Goal: Task Accomplishment & Management: Complete application form

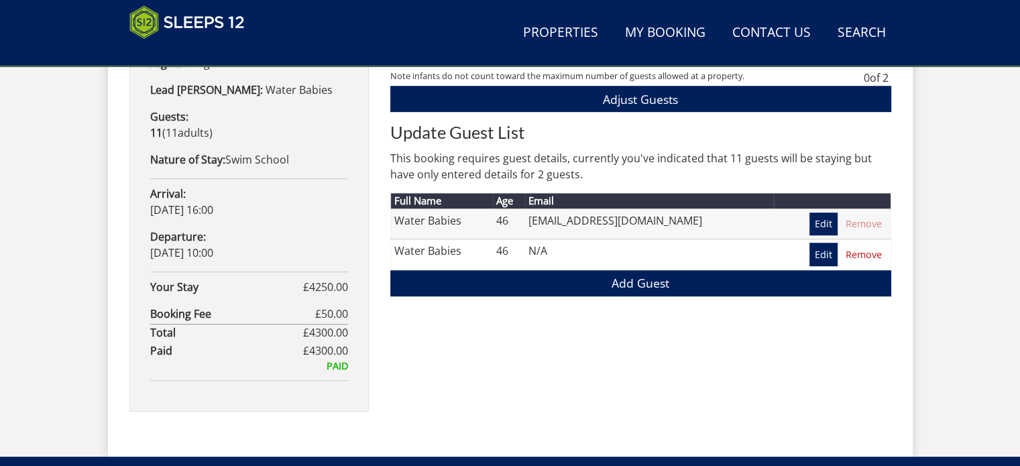
scroll to position [759, 0]
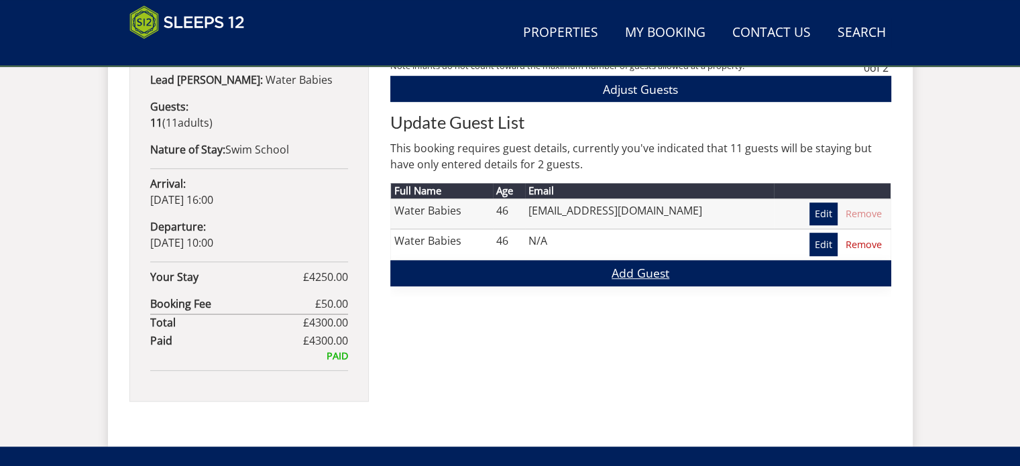
click at [645, 276] on link "Add Guest" at bounding box center [640, 273] width 501 height 26
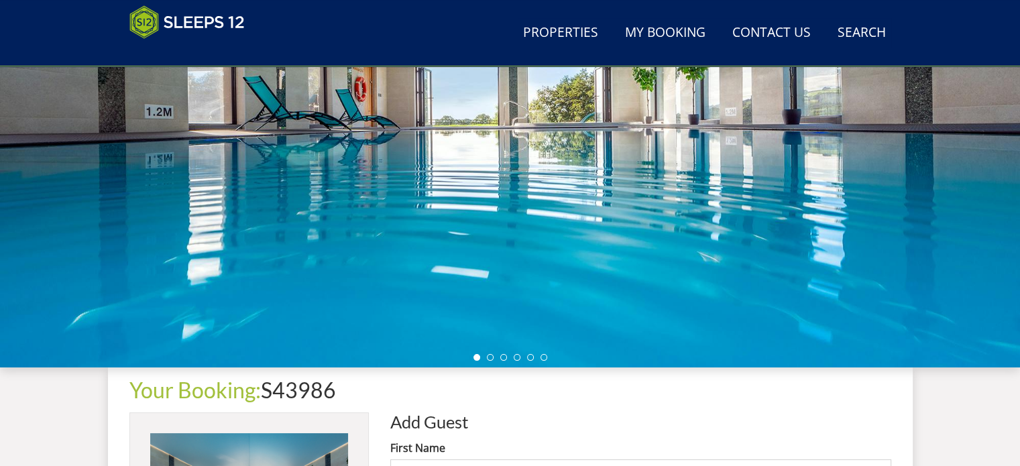
scroll to position [403, 0]
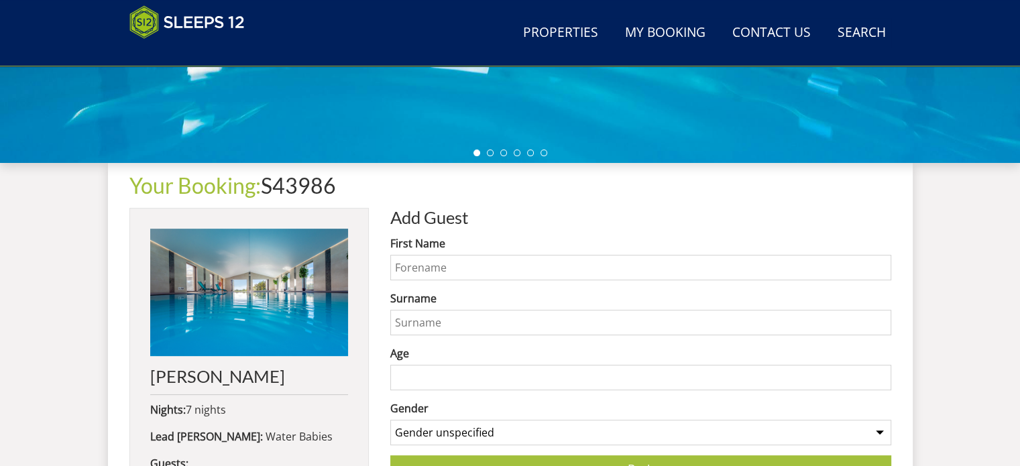
click at [433, 264] on input "First Name" at bounding box center [640, 267] width 501 height 25
type input "[PERSON_NAME]"
type input "H"
type input "[PERSON_NAME]"
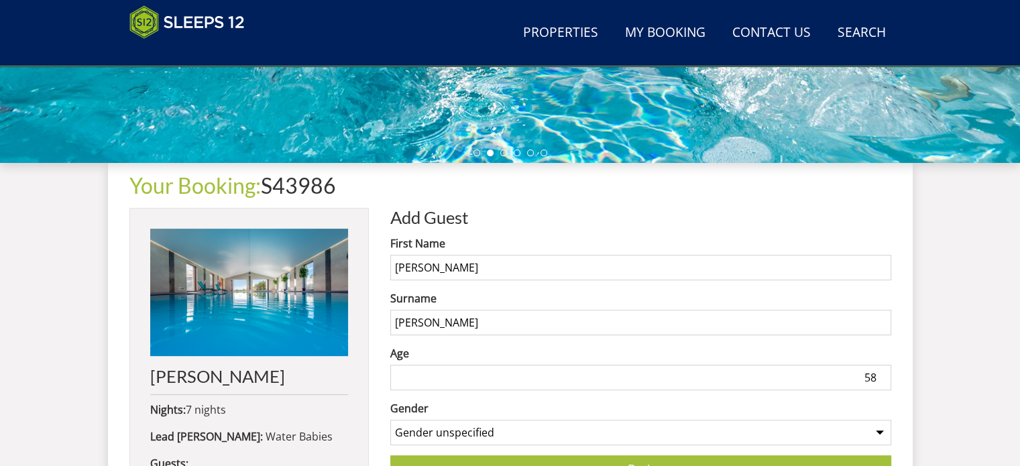
type input "58"
click at [489, 427] on select "Gender unspecified Gender [DEMOGRAPHIC_DATA] Gender [DEMOGRAPHIC_DATA]" at bounding box center [640, 432] width 501 height 25
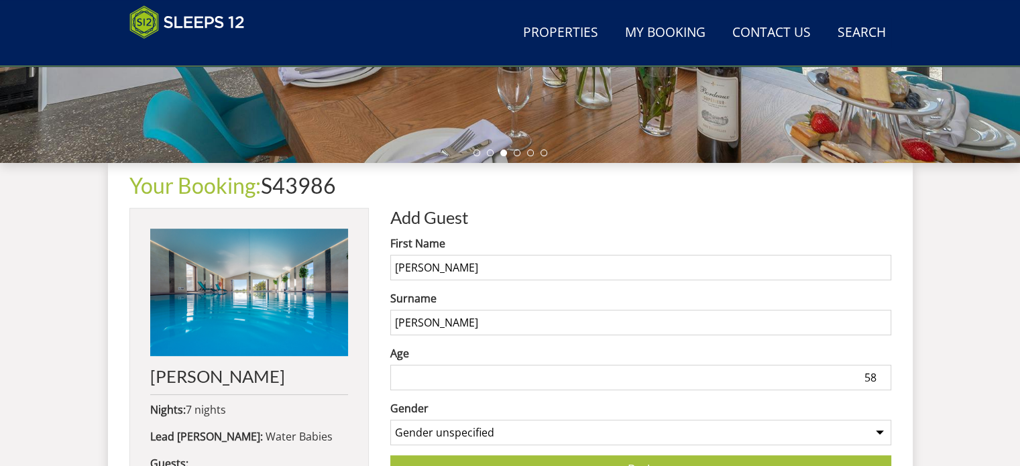
select select "gender_[DEMOGRAPHIC_DATA]"
click at [390, 420] on select "Gender unspecified Gender [DEMOGRAPHIC_DATA] Gender [DEMOGRAPHIC_DATA]" at bounding box center [640, 432] width 501 height 25
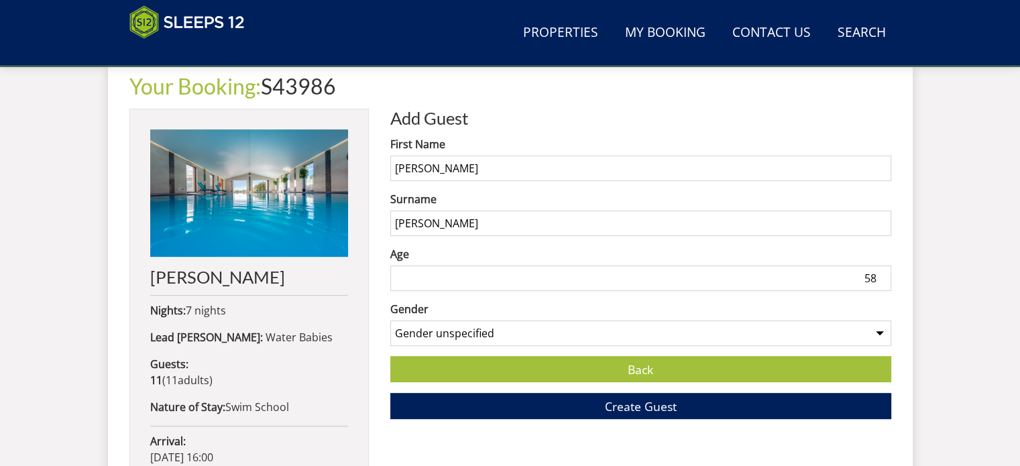
scroll to position [671, 0]
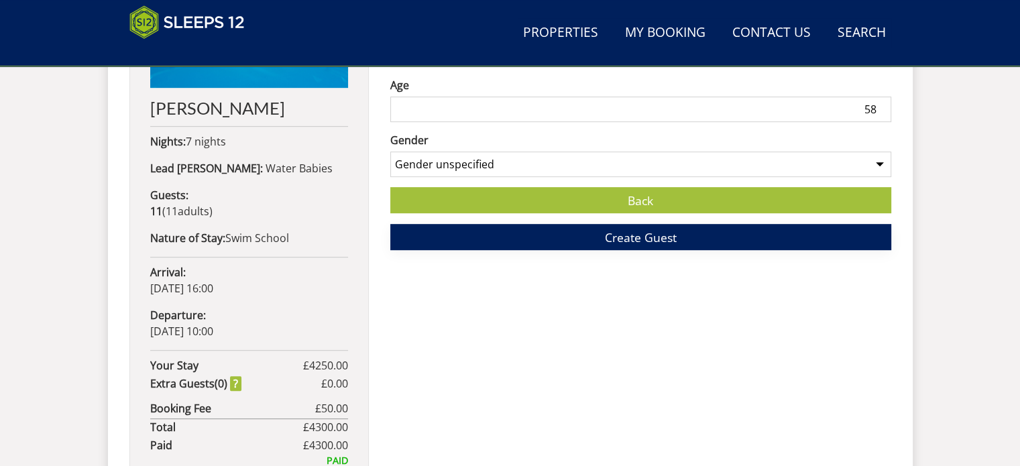
click at [638, 242] on span "Create Guest" at bounding box center [641, 237] width 72 height 16
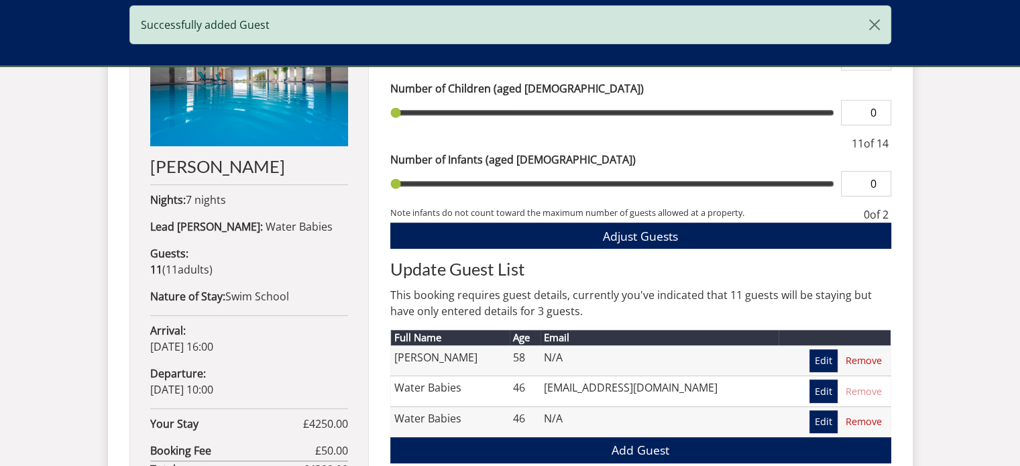
scroll to position [738, 0]
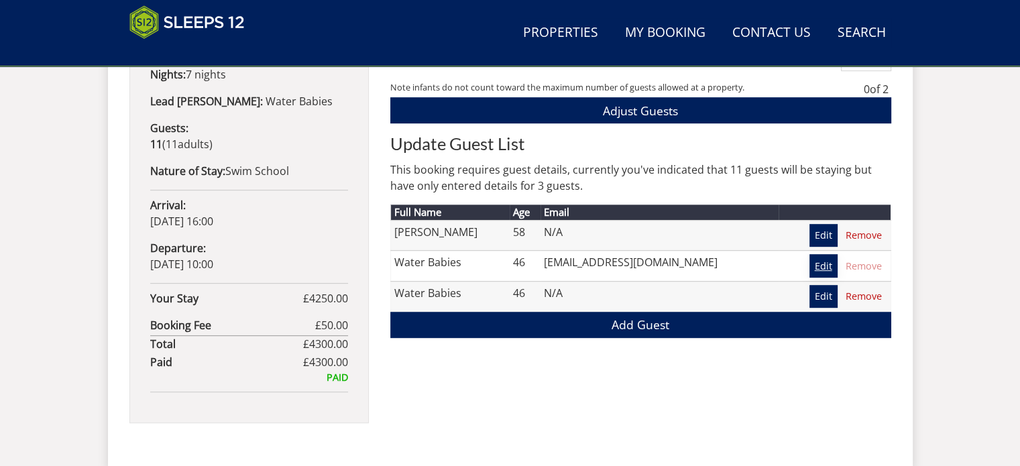
click at [825, 262] on link "Edit" at bounding box center [824, 265] width 28 height 23
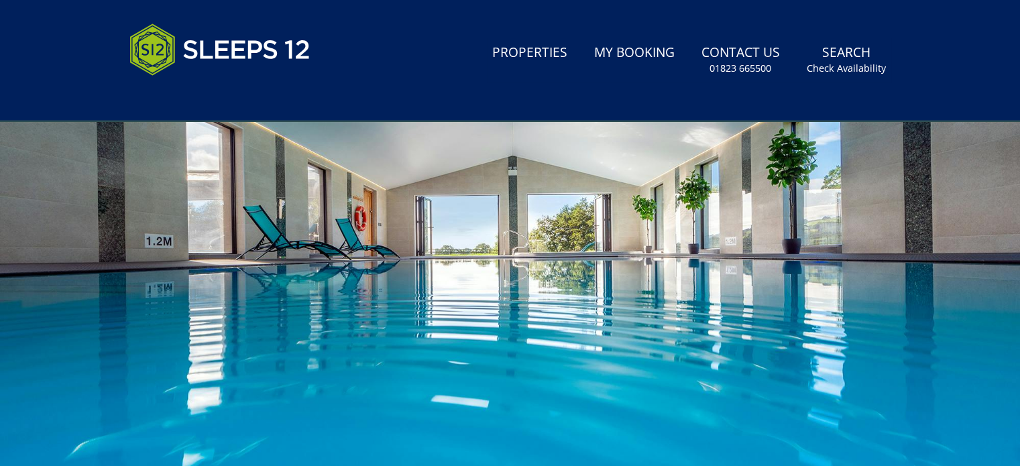
scroll to position [537, 0]
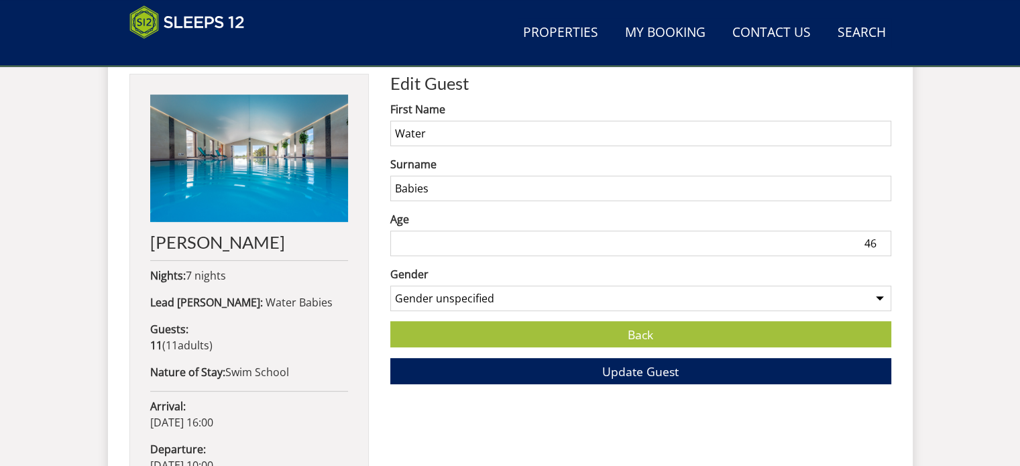
click at [454, 138] on input "Water" at bounding box center [640, 133] width 501 height 25
type input "W"
type input "[PERSON_NAME]"
type input "45"
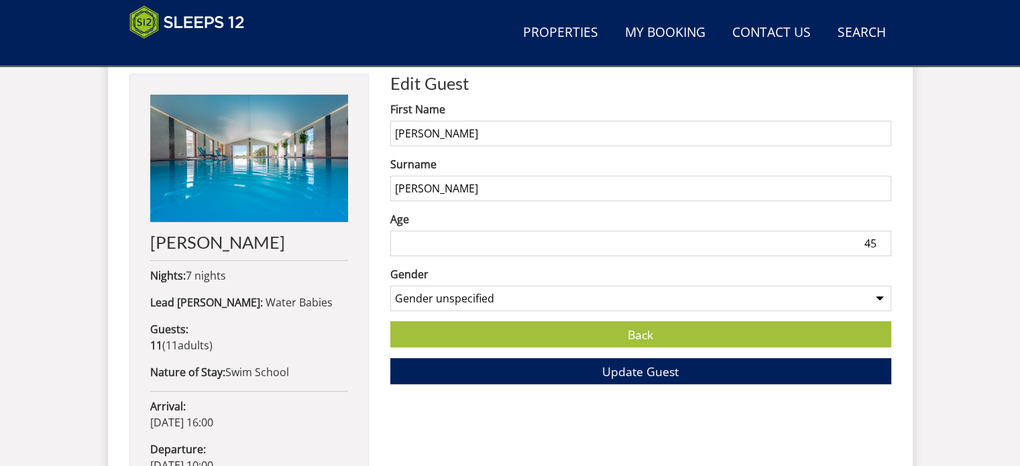
click at [496, 301] on select "Gender unspecified Gender [DEMOGRAPHIC_DATA] Gender [DEMOGRAPHIC_DATA]" at bounding box center [640, 298] width 501 height 25
select select "gender_[DEMOGRAPHIC_DATA]"
click at [390, 286] on select "Gender unspecified Gender [DEMOGRAPHIC_DATA] Gender [DEMOGRAPHIC_DATA]" at bounding box center [640, 298] width 501 height 25
click at [641, 364] on span "Update Guest" at bounding box center [640, 372] width 76 height 16
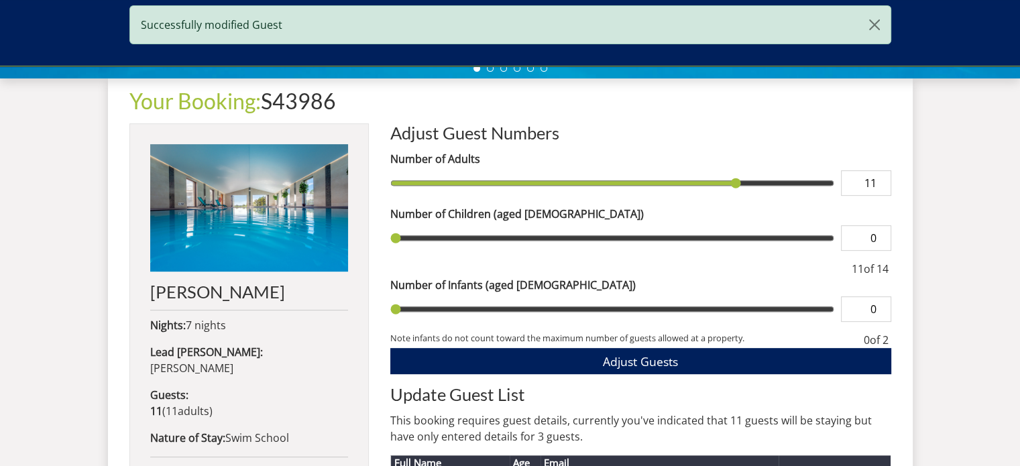
scroll to position [738, 0]
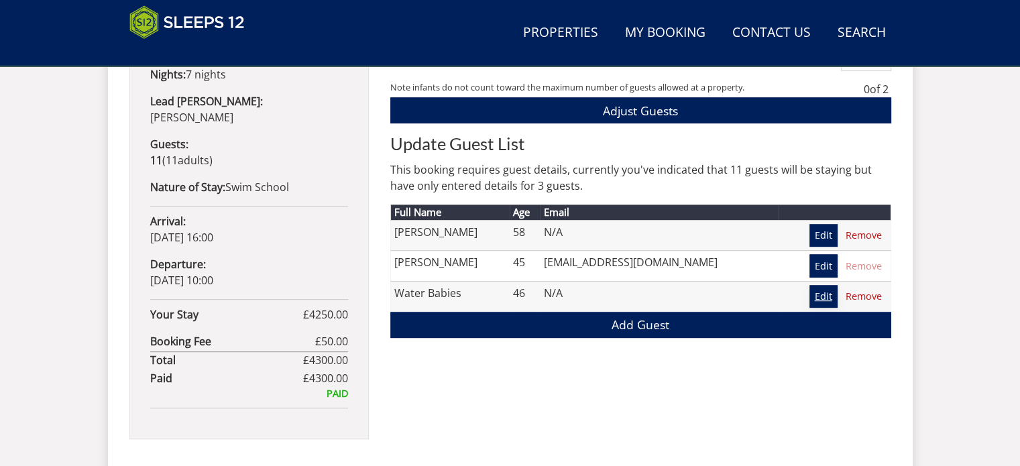
click at [821, 292] on link "Edit" at bounding box center [824, 296] width 28 height 23
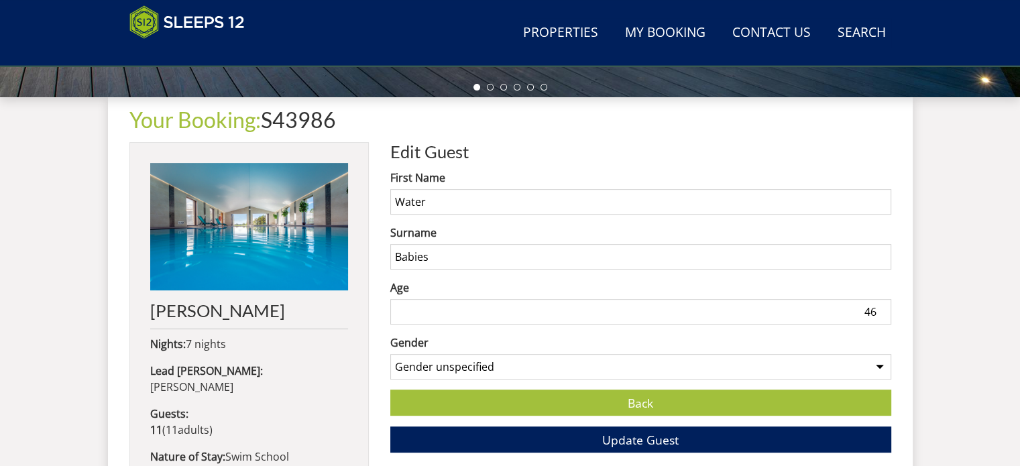
scroll to position [470, 0]
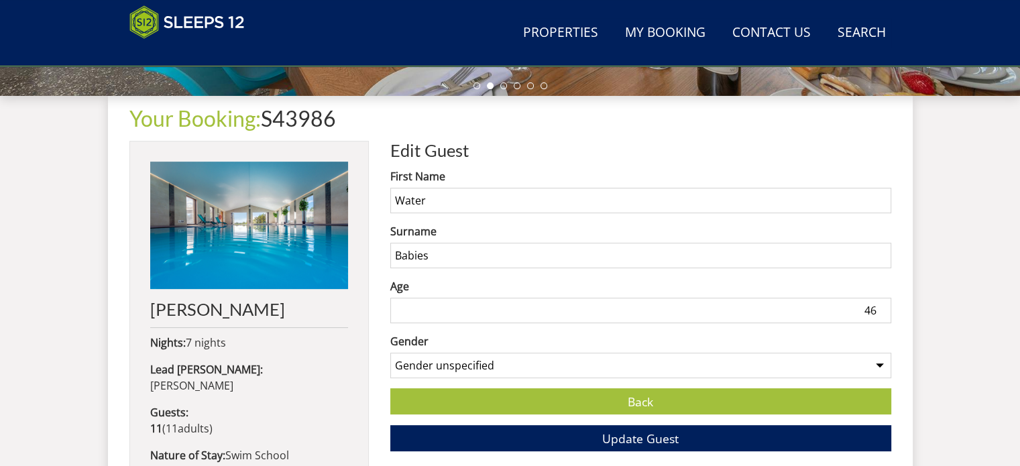
drag, startPoint x: 437, startPoint y: 198, endPoint x: 378, endPoint y: 187, distance: 60.0
click at [374, 199] on div "Your Booking: S43986 [PERSON_NAME] Nights: 7 nights Lead [PERSON_NAME]: [PERSON…" at bounding box center [510, 421] width 762 height 651
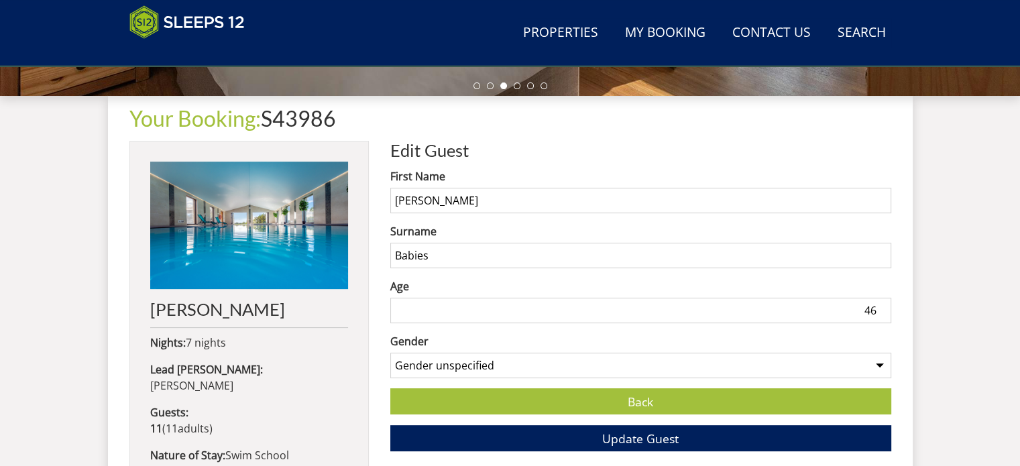
type input "[PERSON_NAME]"
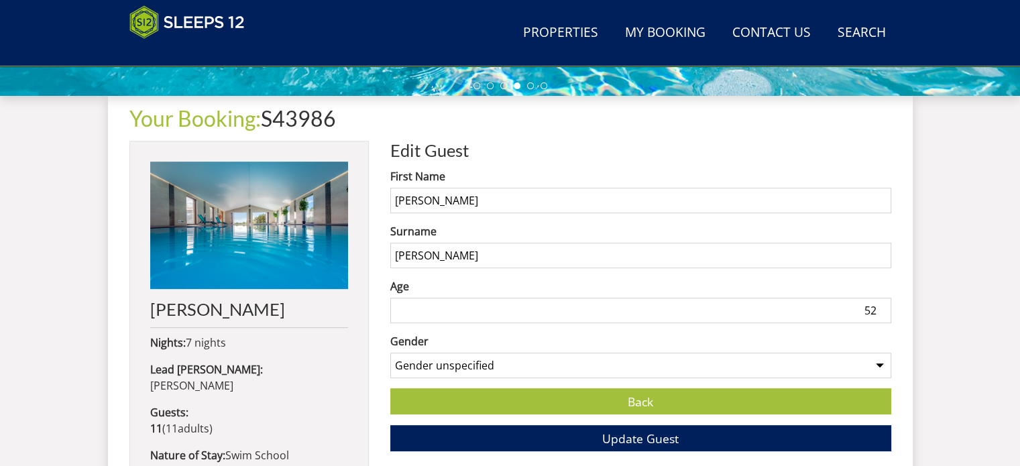
type input "52"
click at [495, 361] on select "Gender unspecified Gender [DEMOGRAPHIC_DATA] Gender [DEMOGRAPHIC_DATA]" at bounding box center [640, 365] width 501 height 25
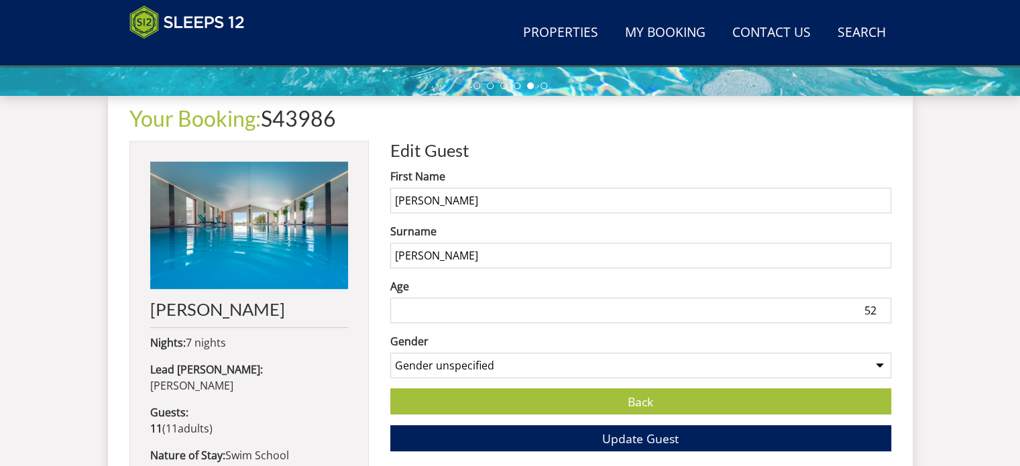
select select "gender_[DEMOGRAPHIC_DATA]"
click at [390, 353] on select "Gender unspecified Gender [DEMOGRAPHIC_DATA] Gender [DEMOGRAPHIC_DATA]" at bounding box center [640, 365] width 501 height 25
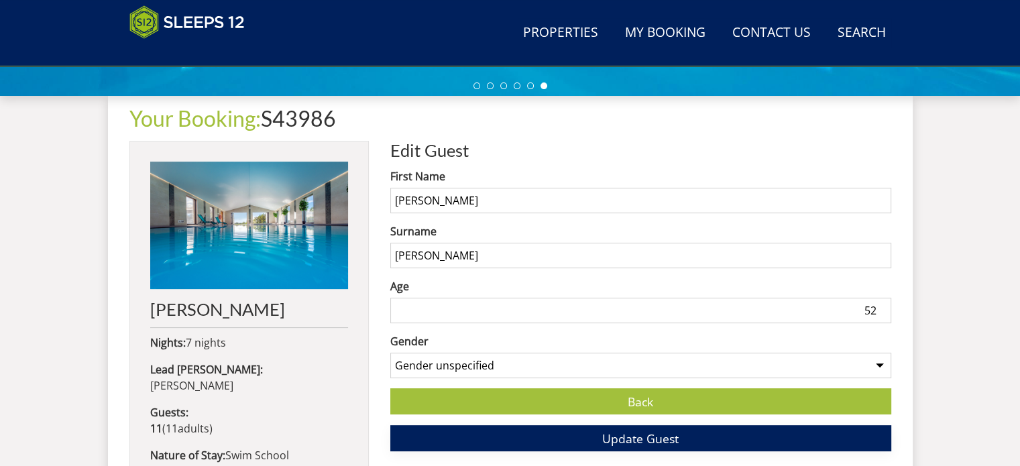
click at [647, 440] on span "Update Guest" at bounding box center [640, 439] width 76 height 16
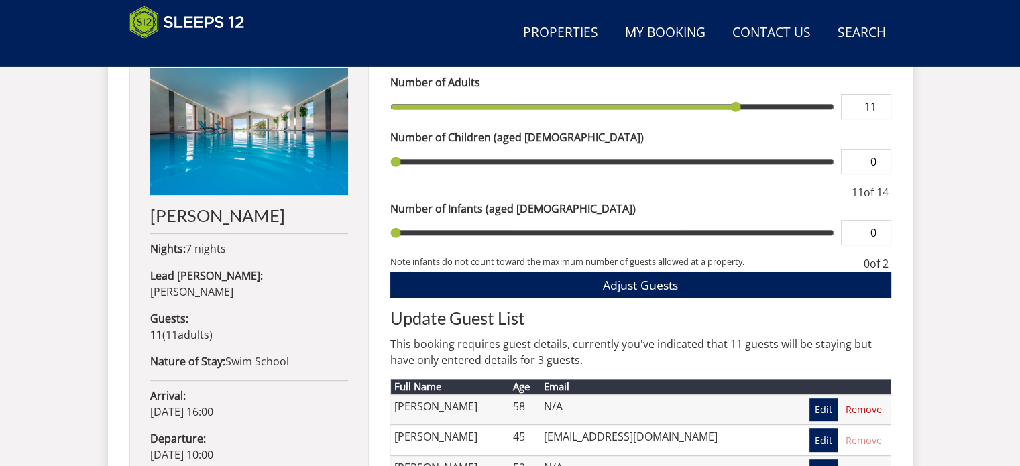
scroll to position [671, 0]
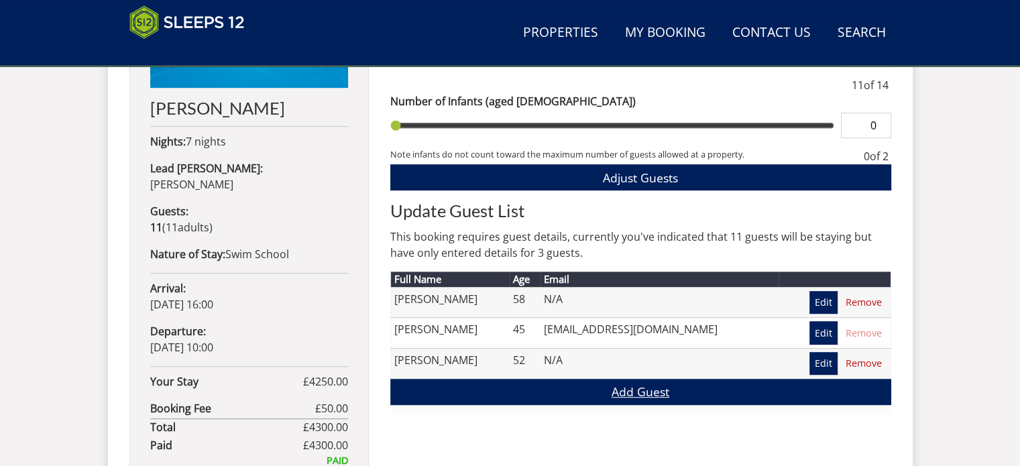
click at [629, 390] on link "Add Guest" at bounding box center [640, 392] width 501 height 26
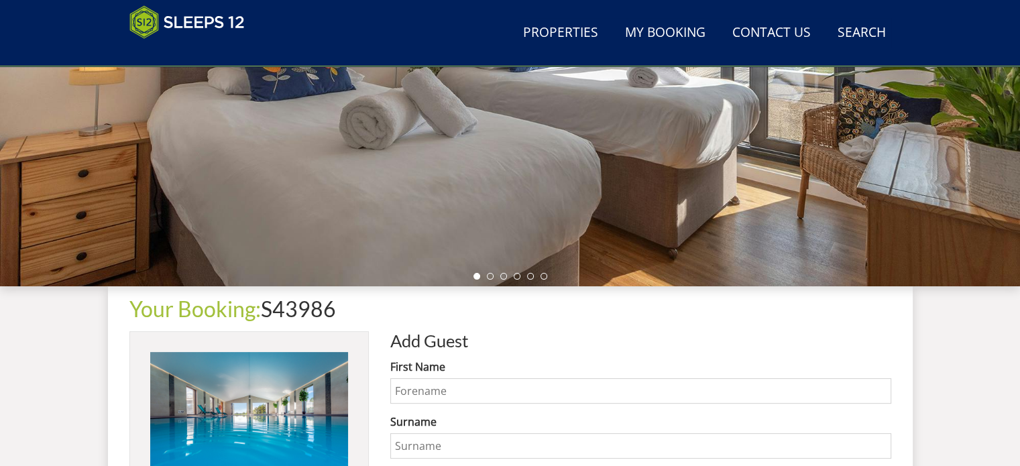
scroll to position [335, 0]
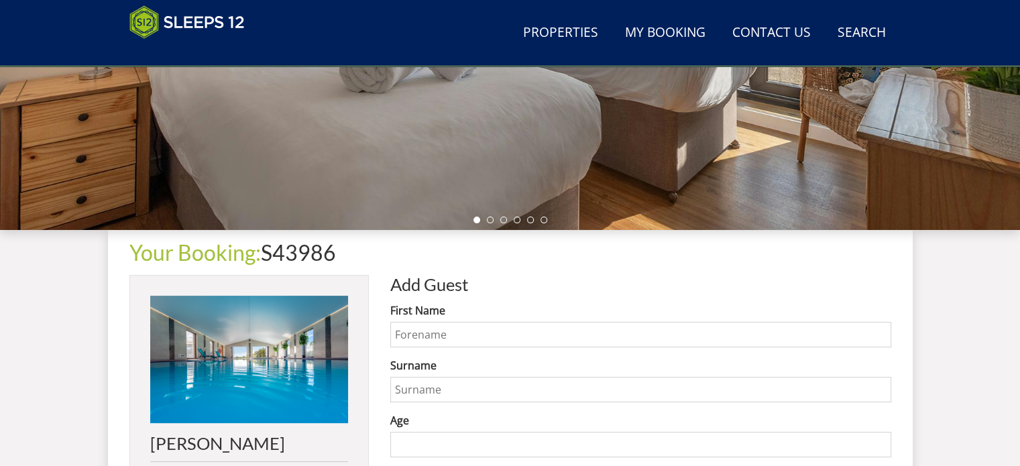
click at [425, 333] on input "First Name" at bounding box center [640, 334] width 501 height 25
type input "Jo"
type input "[PERSON_NAME]"
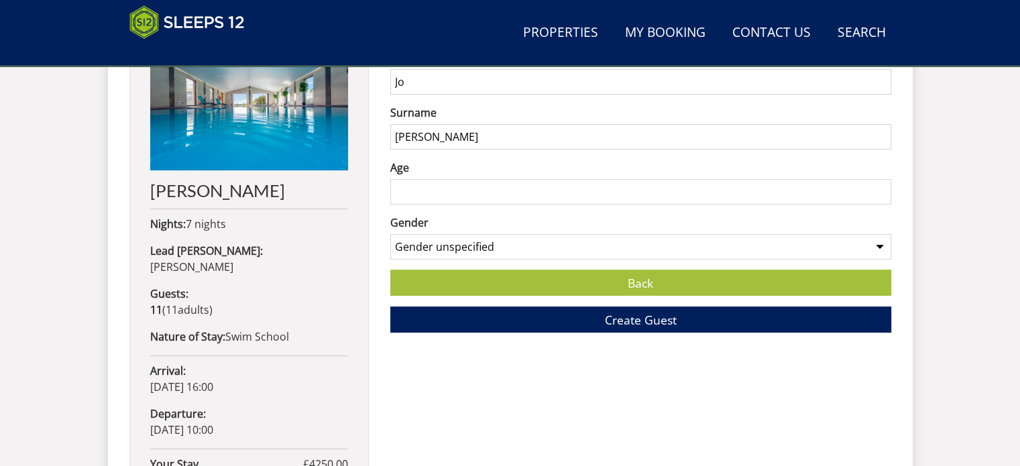
scroll to position [604, 0]
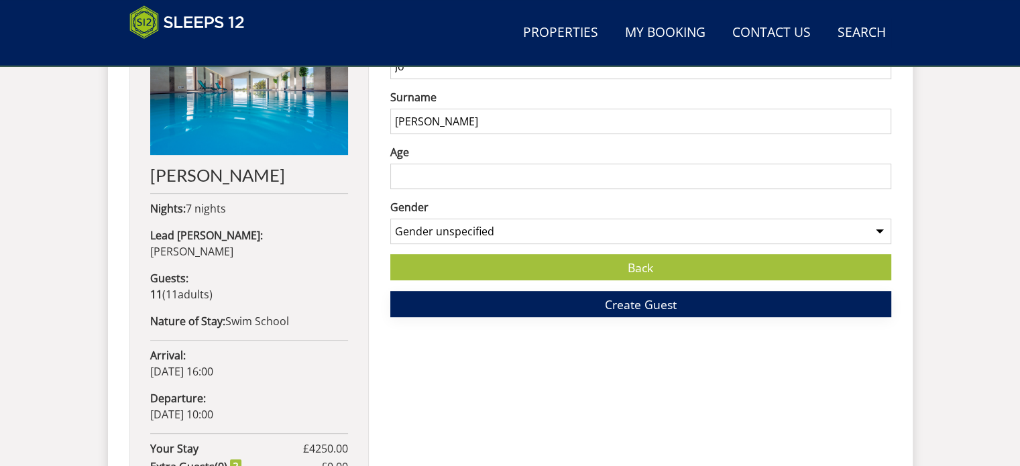
click at [633, 305] on span "Create Guest" at bounding box center [641, 305] width 72 height 16
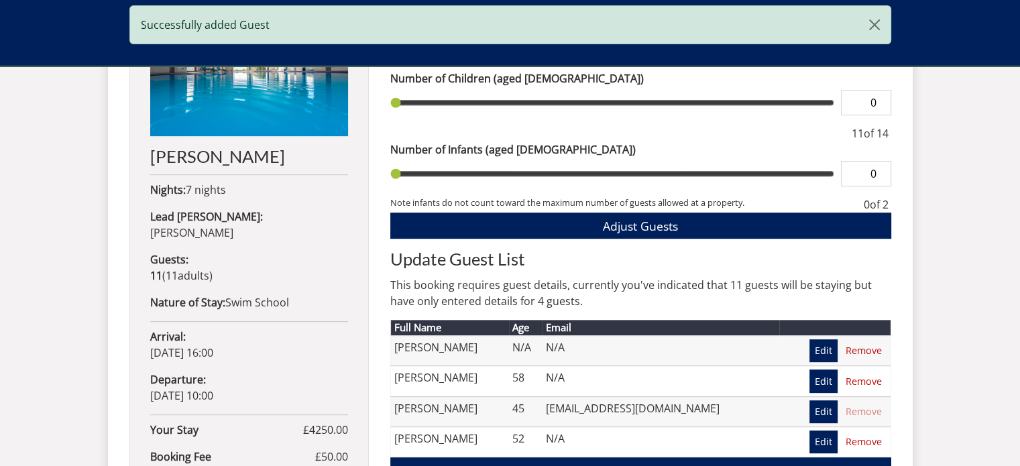
scroll to position [805, 0]
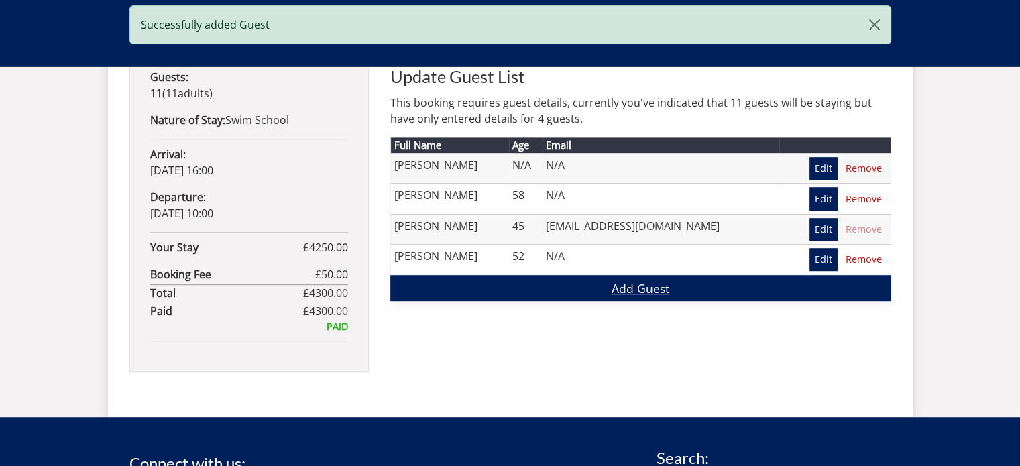
click at [638, 289] on link "Add Guest" at bounding box center [640, 288] width 501 height 26
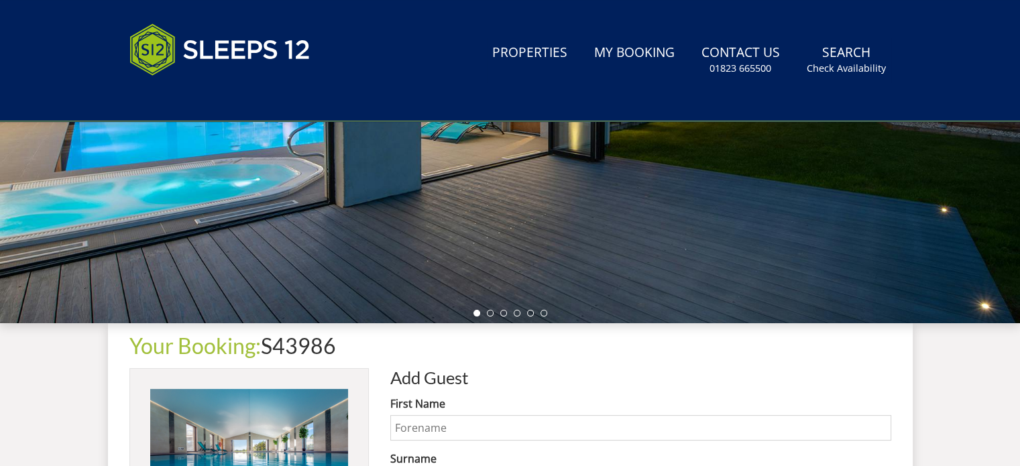
scroll to position [403, 0]
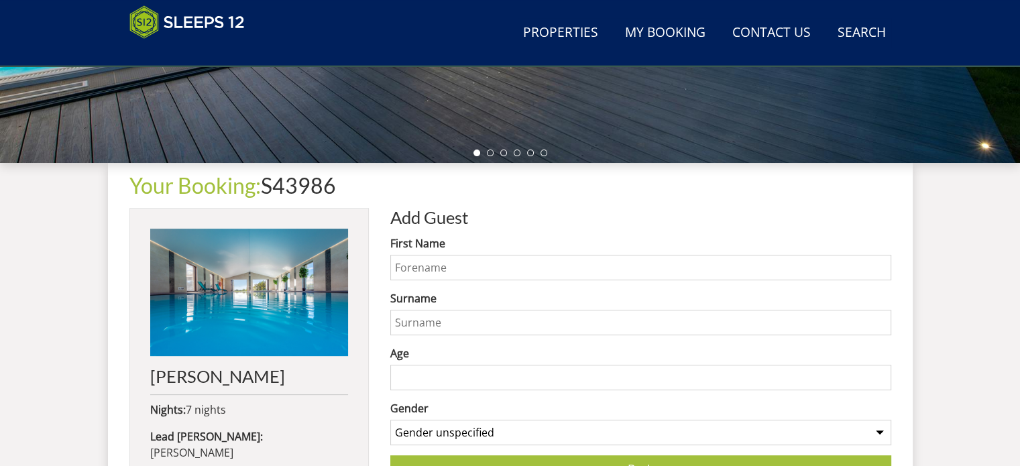
click at [445, 272] on input "First Name" at bounding box center [640, 267] width 501 height 25
type input "[PERSON_NAME]"
click at [511, 431] on select "Gender unspecified Gender [DEMOGRAPHIC_DATA] Gender [DEMOGRAPHIC_DATA]" at bounding box center [640, 432] width 501 height 25
select select "gender_[DEMOGRAPHIC_DATA]"
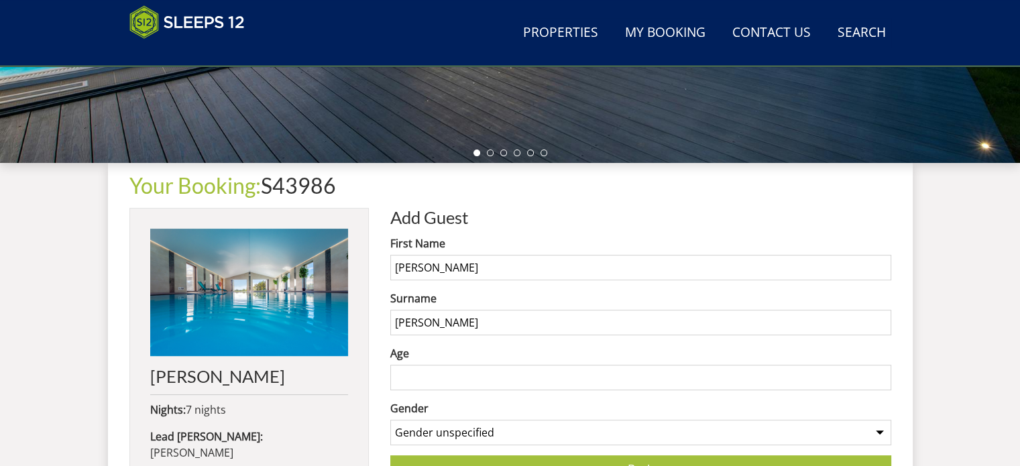
click at [390, 420] on select "Gender unspecified Gender [DEMOGRAPHIC_DATA] Gender [DEMOGRAPHIC_DATA]" at bounding box center [640, 432] width 501 height 25
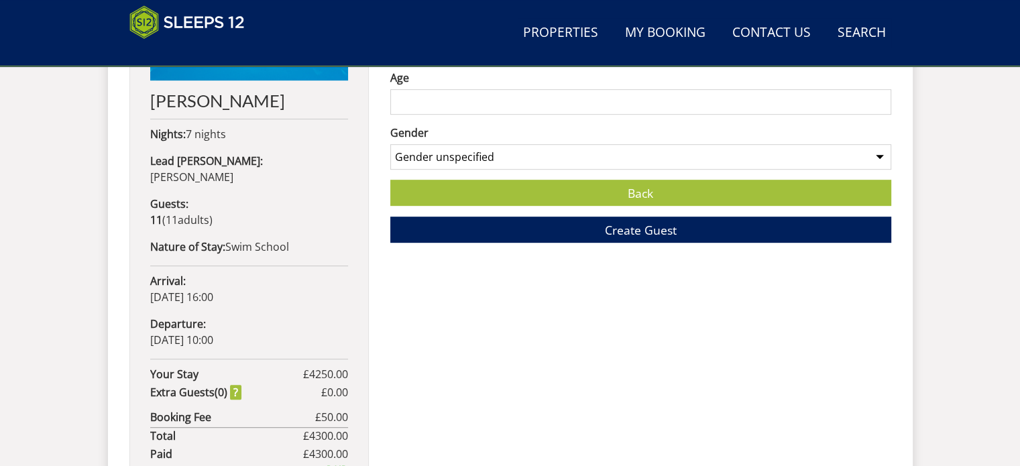
scroll to position [671, 0]
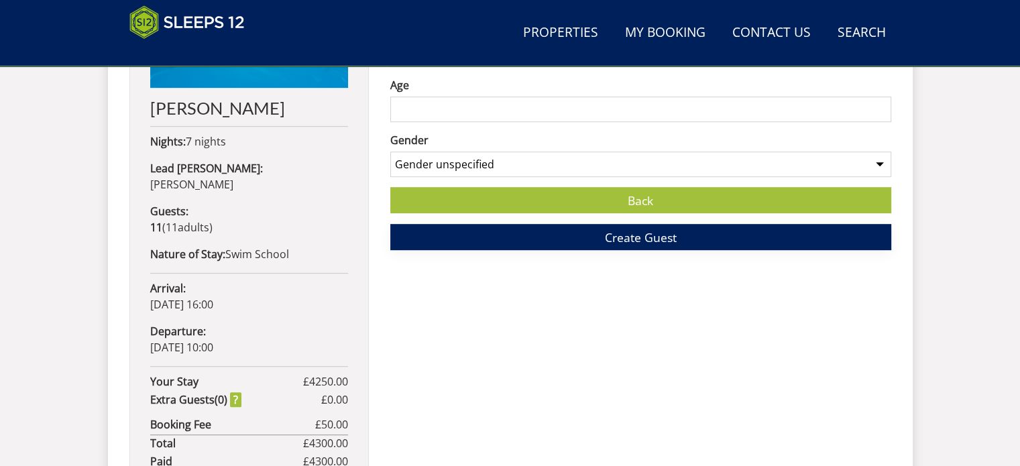
click at [633, 237] on span "Create Guest" at bounding box center [641, 237] width 72 height 16
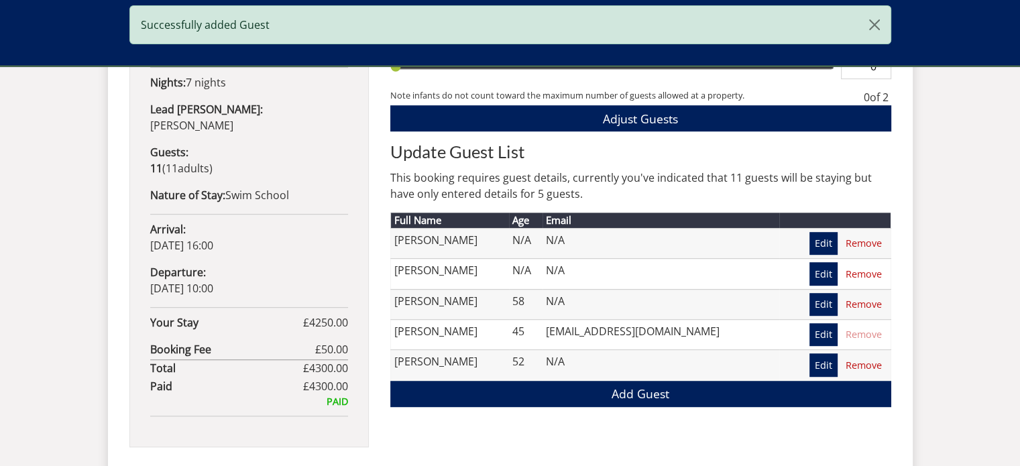
scroll to position [805, 0]
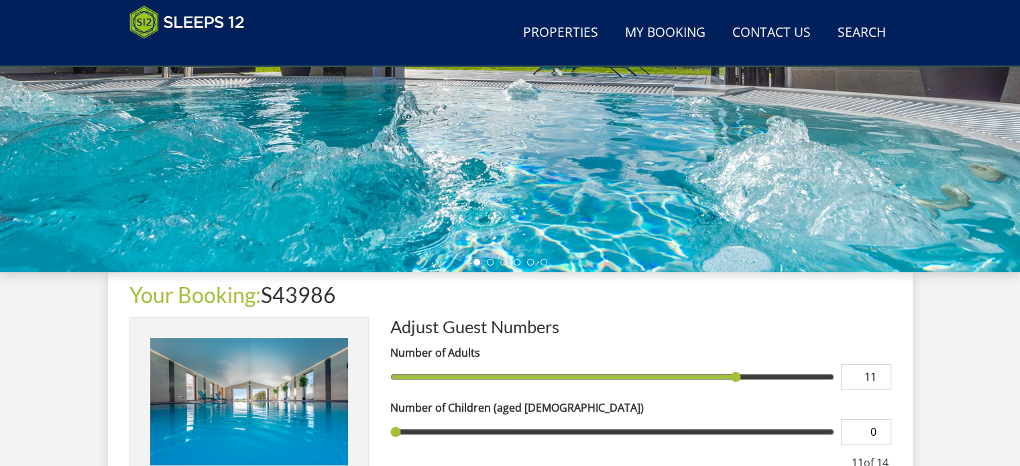
scroll to position [163, 0]
